Goal: Check status: Check status

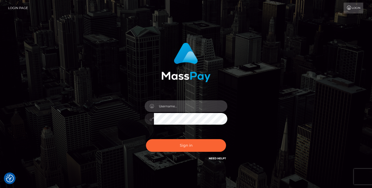
type input "jeremyfeist"
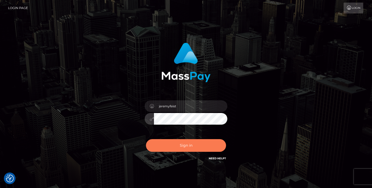
click at [170, 144] on button "Sign in" at bounding box center [186, 145] width 80 height 13
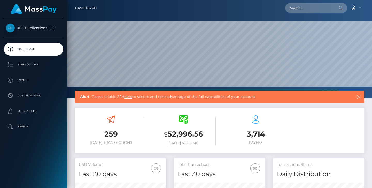
scroll to position [91, 91]
click at [42, 68] on p "Transactions" at bounding box center [33, 65] width 55 height 8
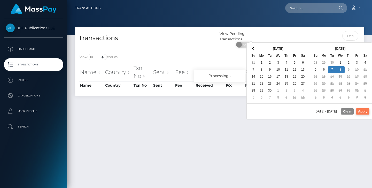
click at [360, 111] on button "Apply" at bounding box center [362, 111] width 13 height 6
type input "10/07/2025 - 10/08/2025"
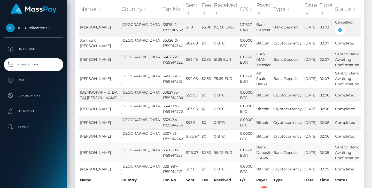
scroll to position [67, 0]
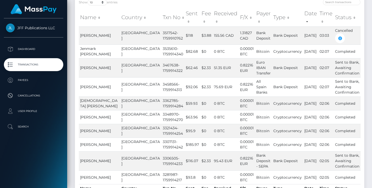
click at [349, 11] on th "Status" at bounding box center [347, 17] width 27 height 18
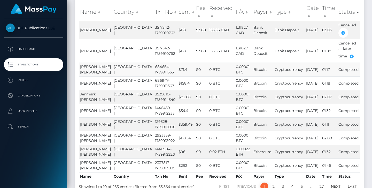
scroll to position [71, 0]
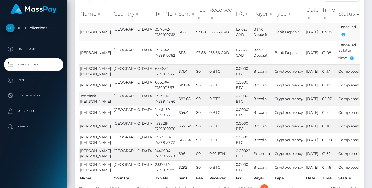
click at [154, 23] on td "3517542-1759910762" at bounding box center [166, 32] width 24 height 18
copy td "3517542"
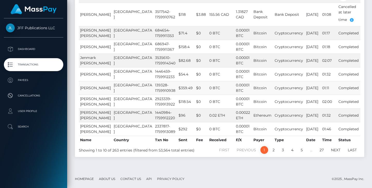
scroll to position [134, 0]
click at [273, 154] on link "2" at bounding box center [274, 150] width 8 height 8
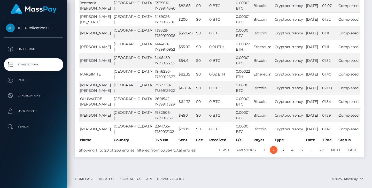
scroll to position [103, 0]
click at [282, 154] on link "3" at bounding box center [283, 150] width 8 height 8
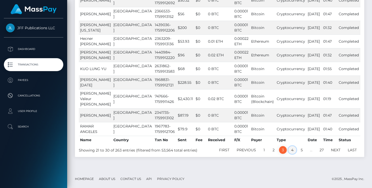
click at [289, 153] on link "4" at bounding box center [292, 150] width 8 height 8
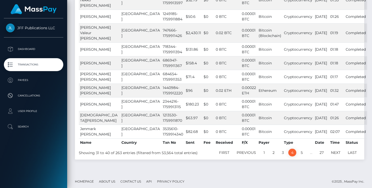
scroll to position [95, 0]
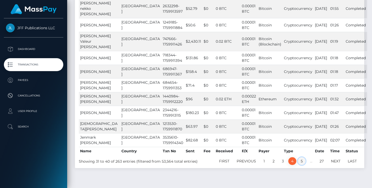
click at [301, 157] on link "5" at bounding box center [302, 161] width 8 height 8
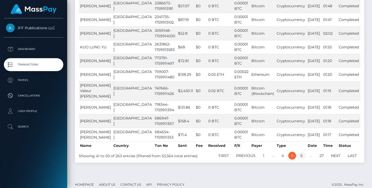
click at [304, 159] on link "6" at bounding box center [302, 156] width 8 height 8
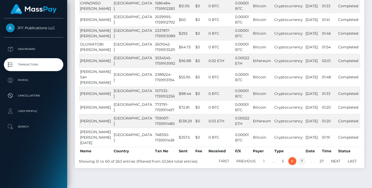
click at [304, 157] on link "7" at bounding box center [302, 161] width 8 height 8
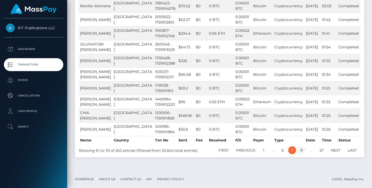
click at [302, 152] on link "8" at bounding box center [302, 150] width 8 height 8
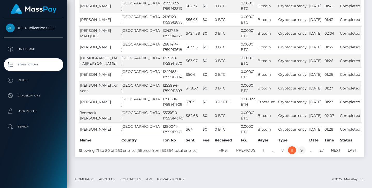
click at [302, 152] on link "9" at bounding box center [302, 150] width 8 height 8
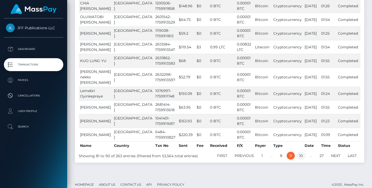
click at [301, 155] on link "10" at bounding box center [300, 156] width 9 height 8
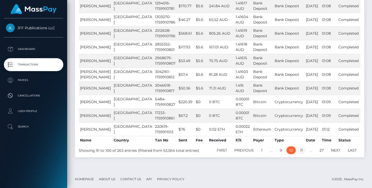
click at [301, 154] on link "11" at bounding box center [301, 150] width 8 height 8
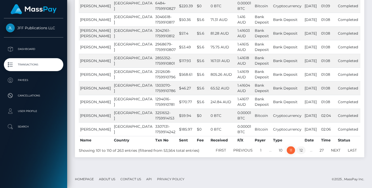
click at [304, 151] on link "12" at bounding box center [301, 150] width 9 height 8
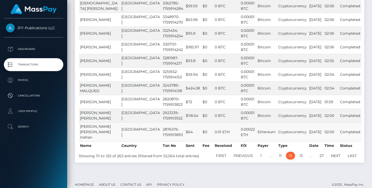
scroll to position [97, 0]
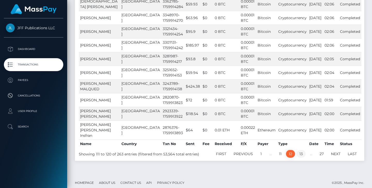
click at [300, 158] on link "13" at bounding box center [301, 154] width 9 height 8
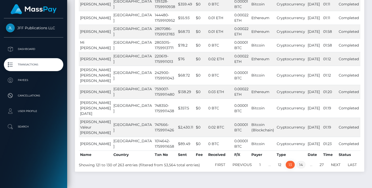
click at [302, 168] on link "14" at bounding box center [300, 165] width 9 height 8
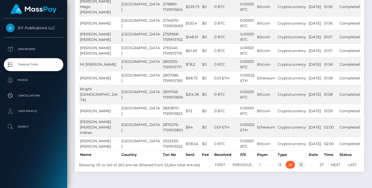
click at [300, 168] on link "15" at bounding box center [301, 165] width 9 height 8
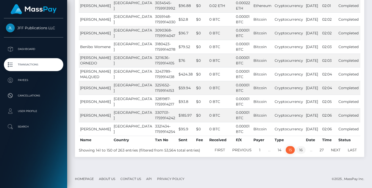
click at [303, 154] on link "16" at bounding box center [300, 150] width 9 height 8
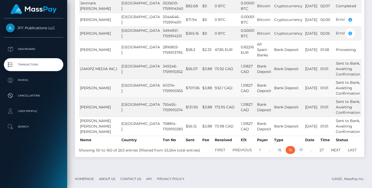
scroll to position [141, 0]
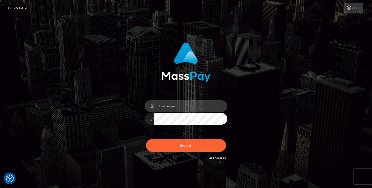
type input "jeremyfeist"
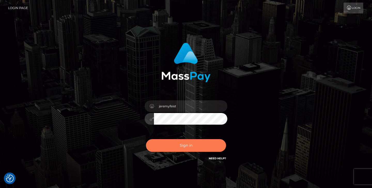
click at [186, 149] on button "Sign in" at bounding box center [186, 145] width 80 height 13
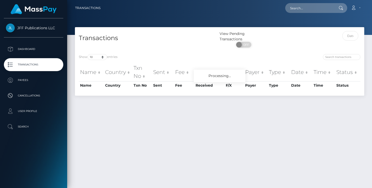
click at [346, 41] on div at bounding box center [328, 40] width 72 height 19
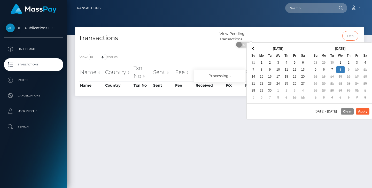
click at [353, 36] on input "text" at bounding box center [350, 36] width 16 height 10
click at [361, 111] on button "Apply" at bounding box center [362, 111] width 13 height 6
type input "10/07/2025 - 10/08/2025"
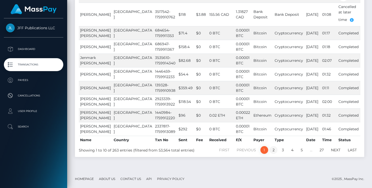
scroll to position [139, 0]
click at [273, 149] on link "2" at bounding box center [274, 150] width 8 height 8
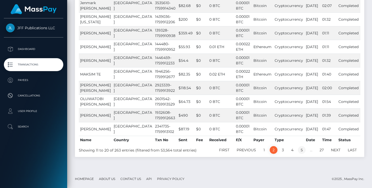
scroll to position [103, 0]
click at [302, 150] on link "5" at bounding box center [302, 150] width 8 height 8
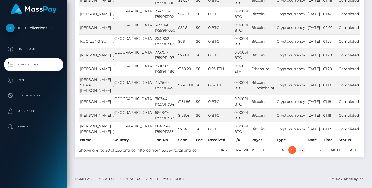
click at [300, 154] on link "6" at bounding box center [302, 150] width 8 height 8
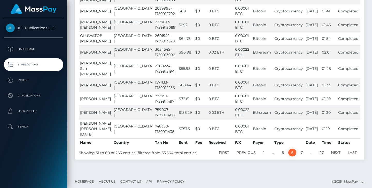
scroll to position [98, 0]
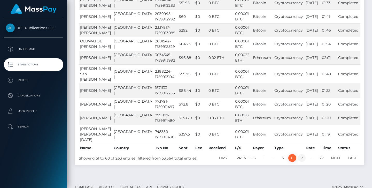
click at [301, 154] on link "7" at bounding box center [302, 158] width 8 height 8
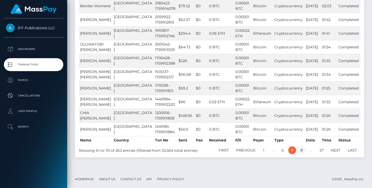
click at [302, 151] on link "8" at bounding box center [302, 150] width 8 height 8
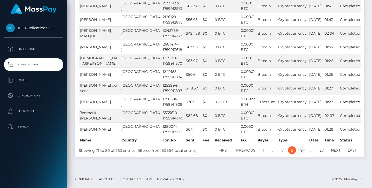
click at [302, 151] on link "9" at bounding box center [302, 150] width 8 height 8
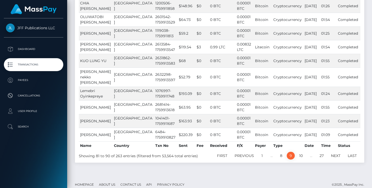
click at [302, 152] on link "10" at bounding box center [300, 156] width 9 height 8
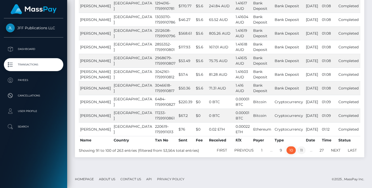
click at [301, 154] on link "11" at bounding box center [301, 150] width 8 height 8
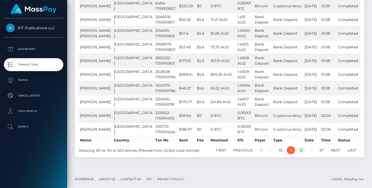
click at [303, 154] on link "12" at bounding box center [301, 150] width 9 height 8
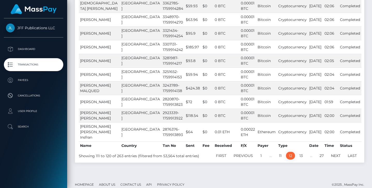
scroll to position [97, 0]
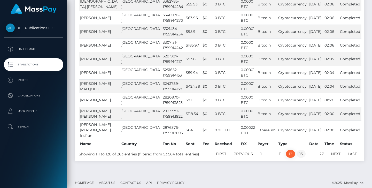
click at [302, 158] on link "13" at bounding box center [301, 154] width 9 height 8
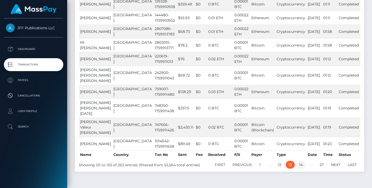
click at [302, 168] on link "14" at bounding box center [300, 165] width 9 height 8
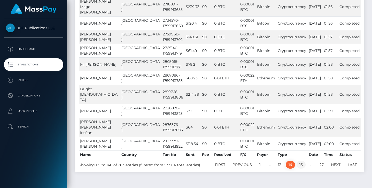
click at [302, 168] on link "15" at bounding box center [301, 165] width 9 height 8
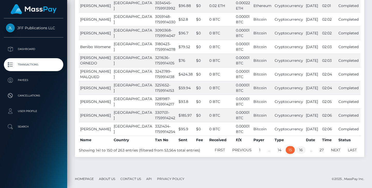
click at [303, 154] on link "16" at bounding box center [300, 150] width 9 height 8
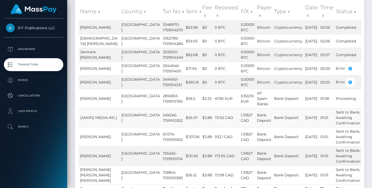
scroll to position [68, 0]
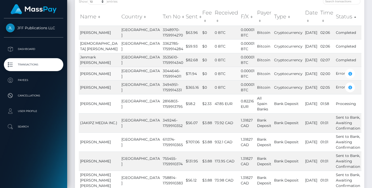
click at [161, 80] on td "3044646-1759914011" at bounding box center [172, 74] width 23 height 14
copy td "3044646"
click at [161, 94] on td "3494951-1759914331" at bounding box center [172, 87] width 23 height 14
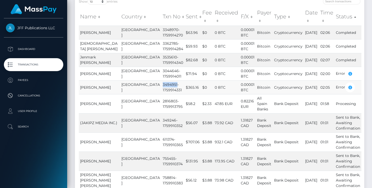
copy td "3494951"
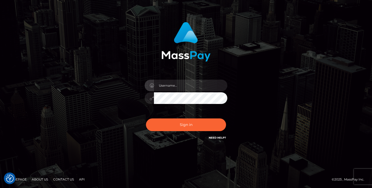
scroll to position [21, 0]
